Goal: Task Accomplishment & Management: Complete application form

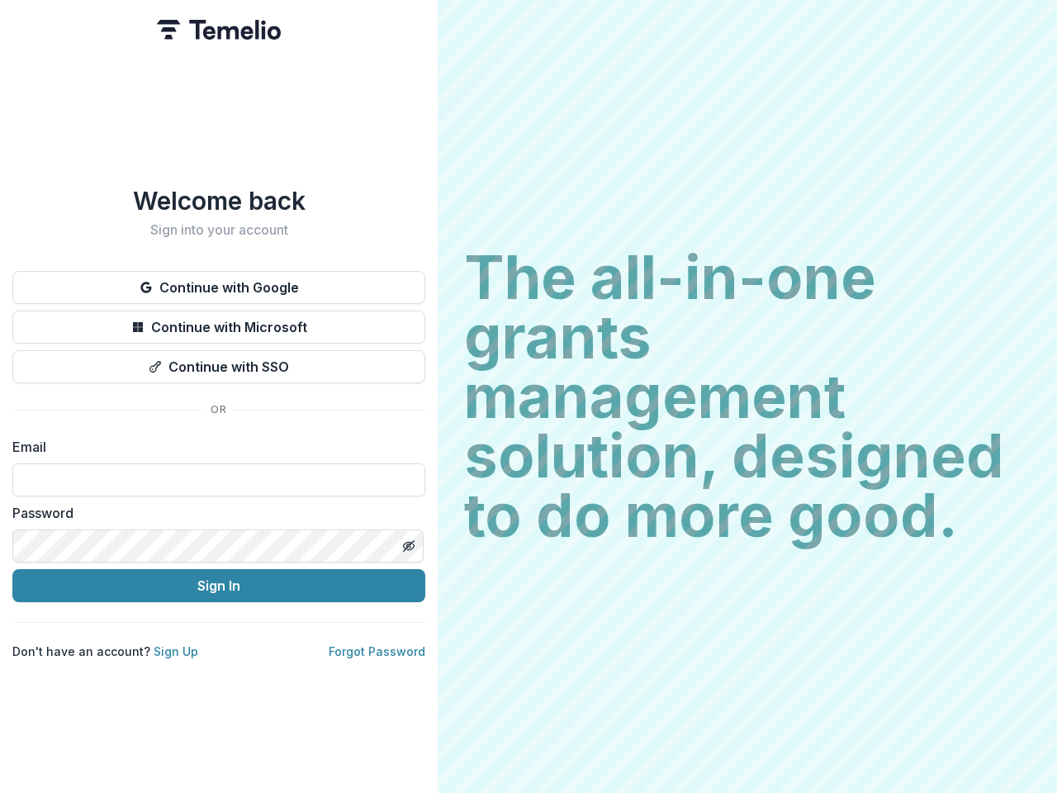
click at [529, 396] on h2 "The all-in-one grants management solution, designed to do more good." at bounding box center [747, 396] width 566 height 297
click at [219, 281] on button "Continue with Google" at bounding box center [218, 287] width 413 height 33
click at [219, 320] on button "Continue with Microsoft" at bounding box center [218, 327] width 413 height 33
click at [219, 360] on button "Continue with SSO" at bounding box center [218, 366] width 413 height 33
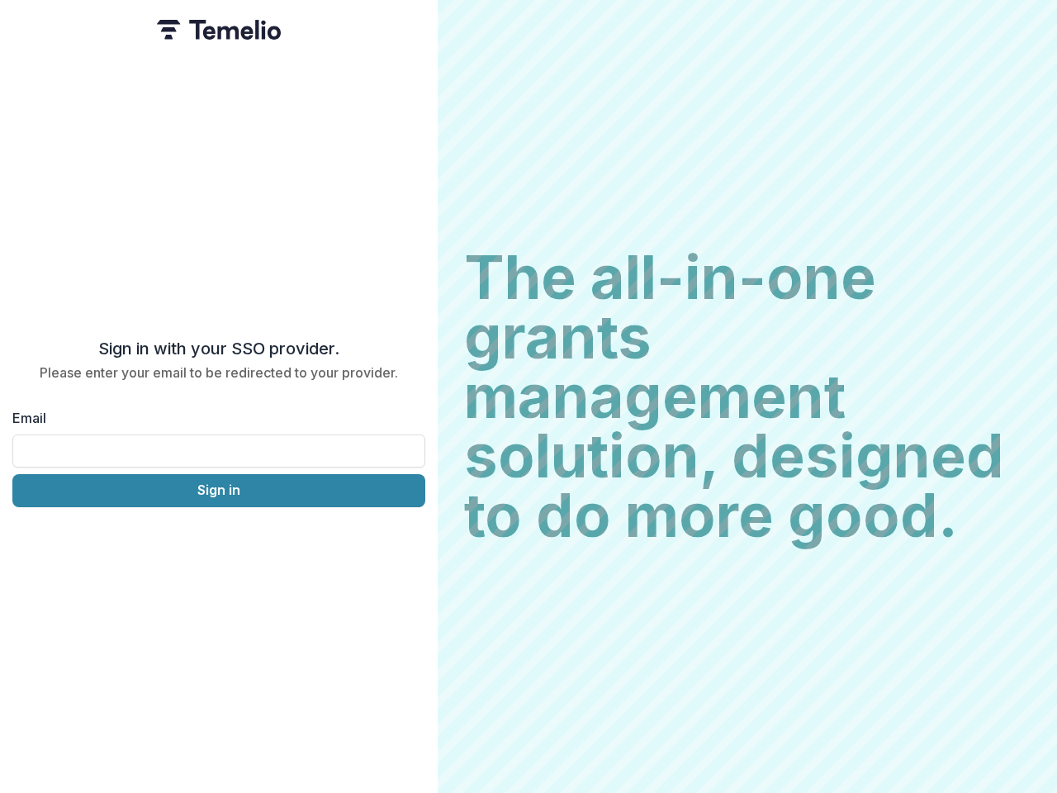
click at [408, 539] on div "Sign in with your SSO provider. Please enter your email to be redirected to you…" at bounding box center [219, 396] width 438 height 793
